Goal: Transaction & Acquisition: Subscribe to service/newsletter

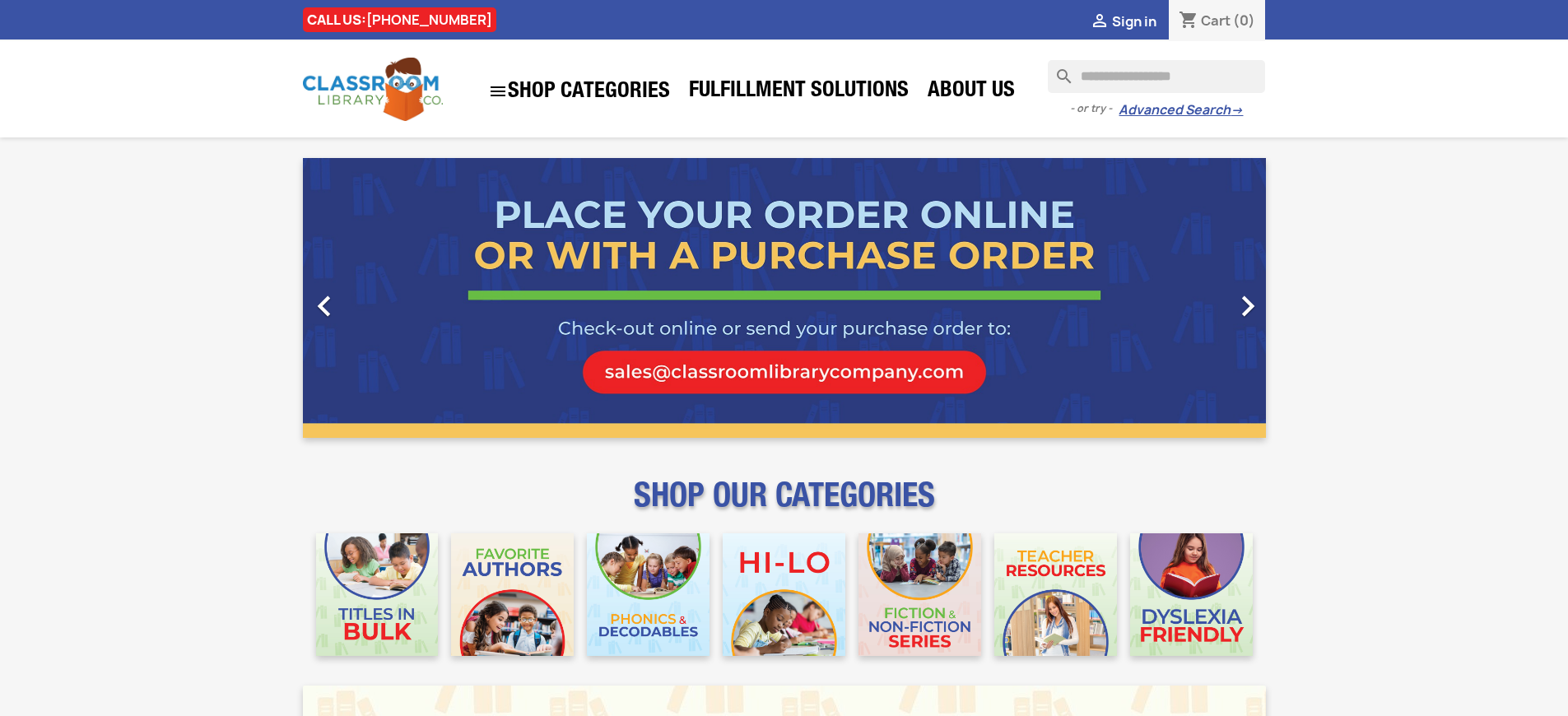
click at [1133, 21] on span "Sign in" at bounding box center [1133, 21] width 44 height 18
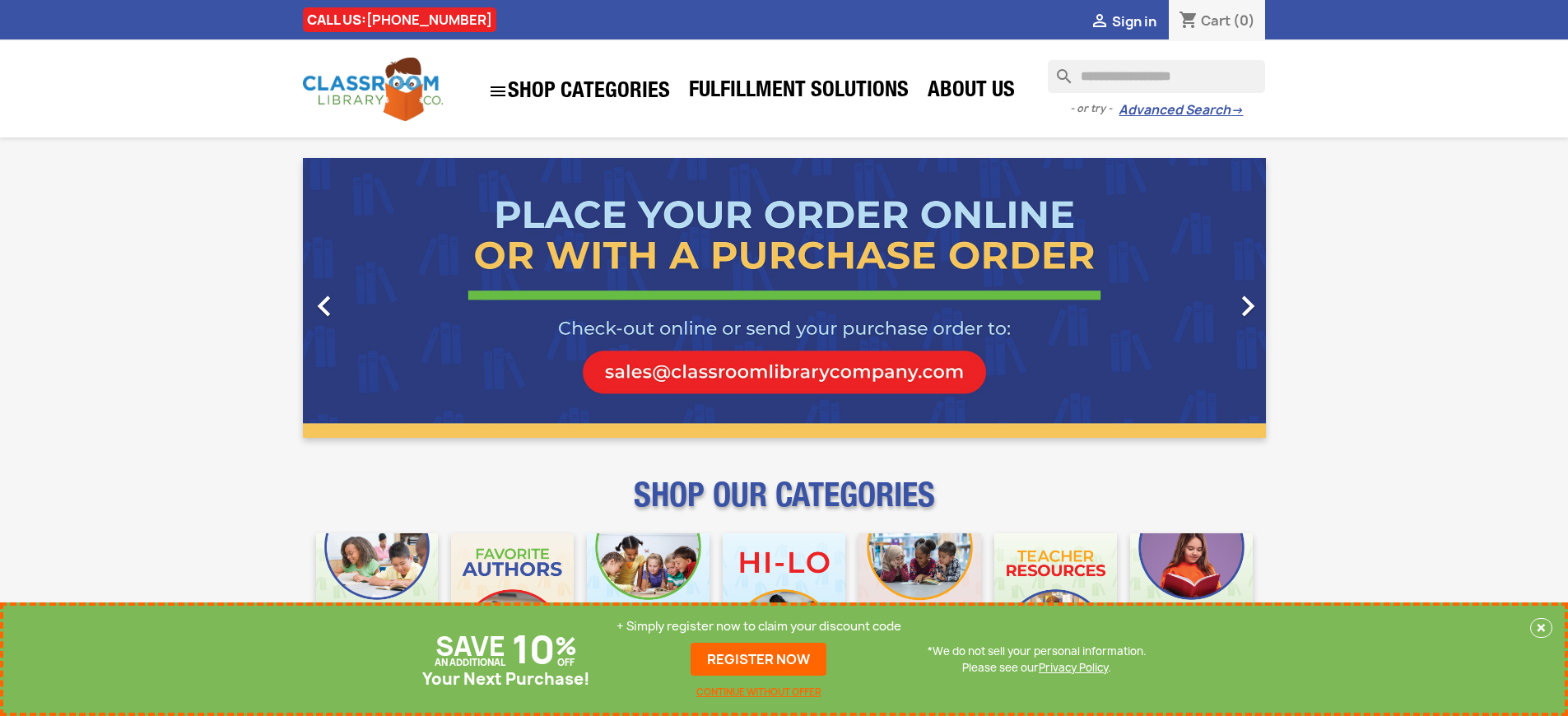
click at [758, 626] on p "+ Simply register now to claim your discount code" at bounding box center [759, 626] width 285 height 17
click at [758, 659] on link "REGISTER NOW" at bounding box center [758, 659] width 136 height 33
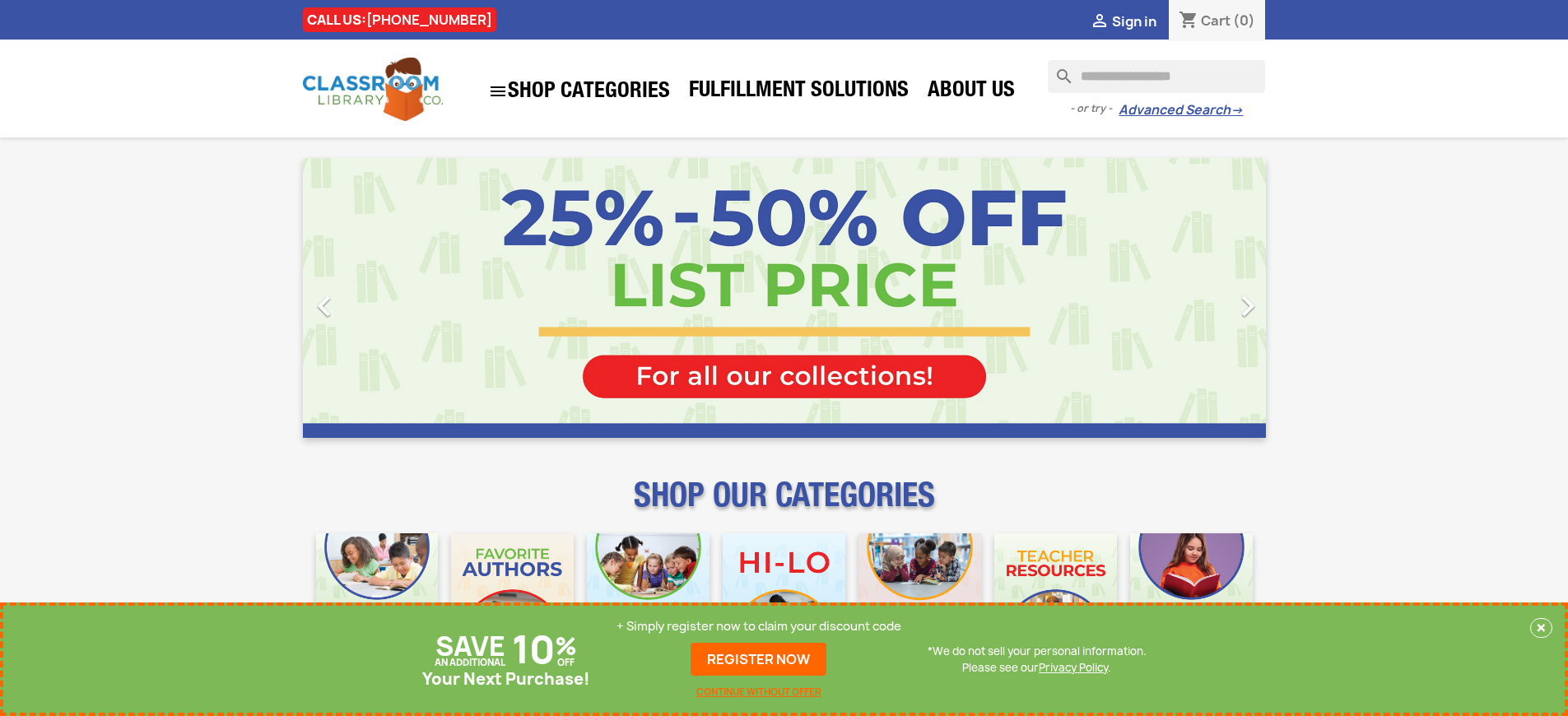
click at [758, 626] on p "+ Simply register now to claim your discount code" at bounding box center [759, 626] width 285 height 17
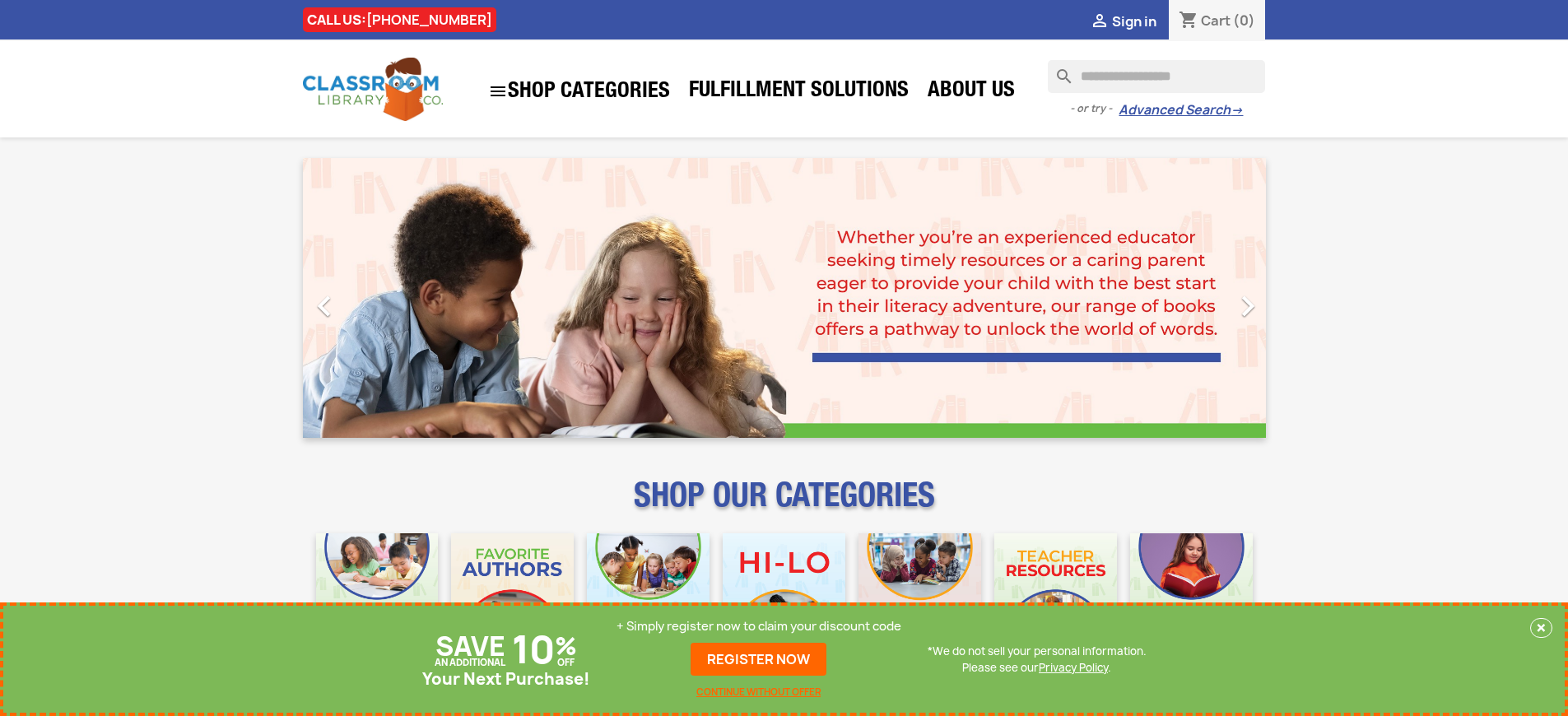
click at [758, 626] on p "+ Simply register now to claim your discount code" at bounding box center [759, 626] width 285 height 17
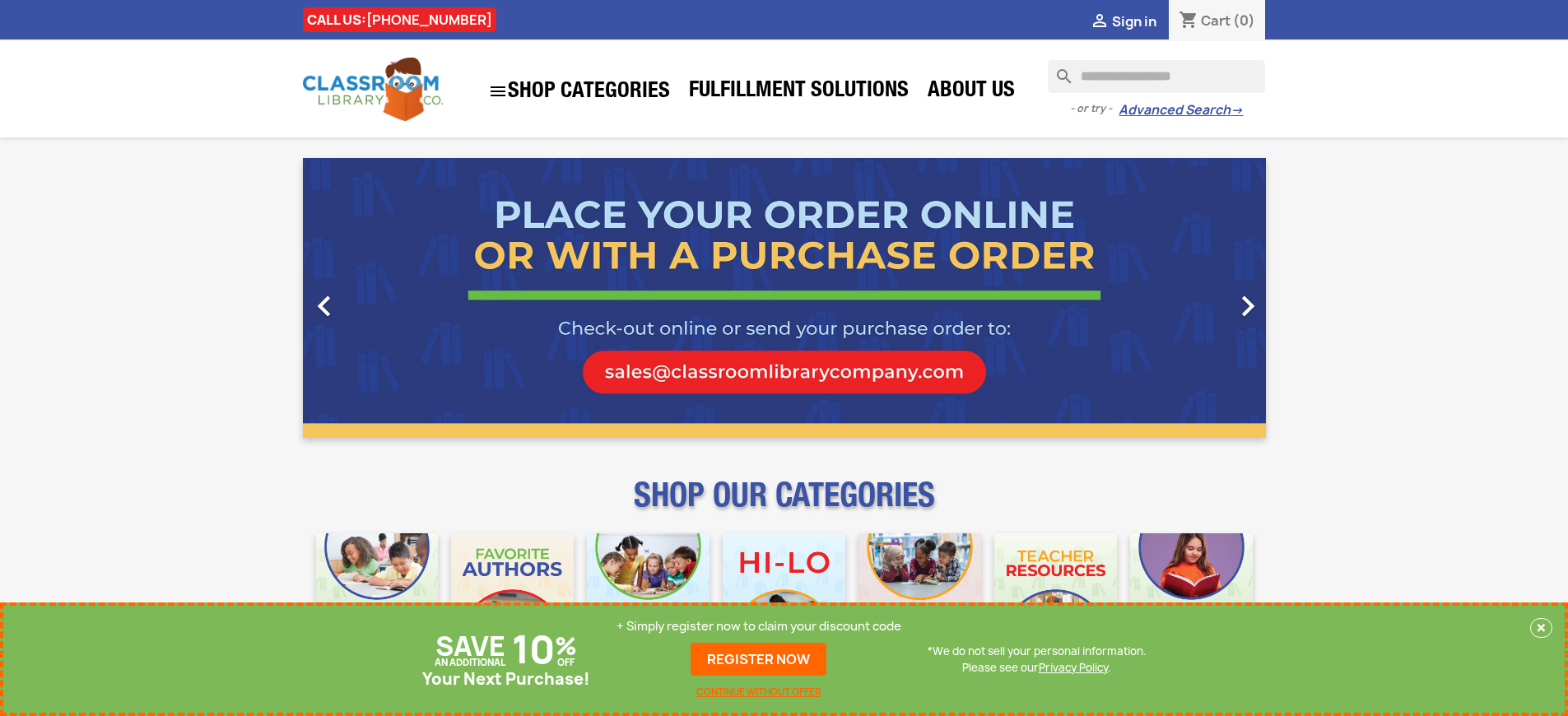
click at [758, 626] on p "+ Simply register now to claim your discount code" at bounding box center [759, 626] width 285 height 17
